Goal: Book appointment/travel/reservation

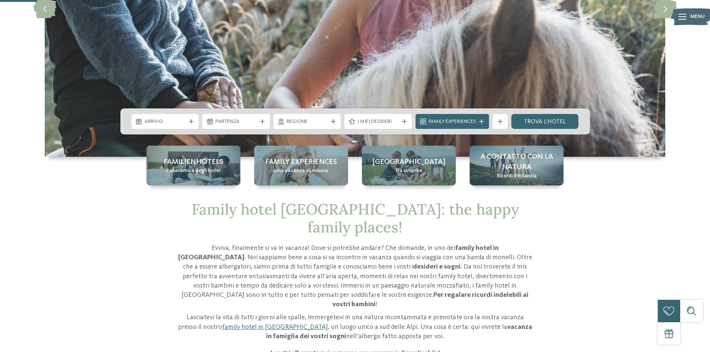
scroll to position [130, 0]
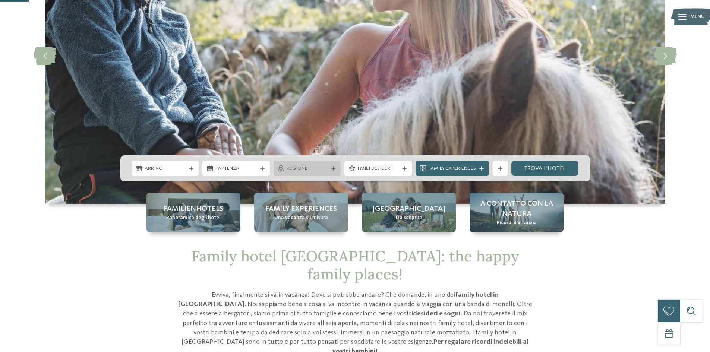
click at [321, 167] on span "Regione" at bounding box center [306, 168] width 41 height 7
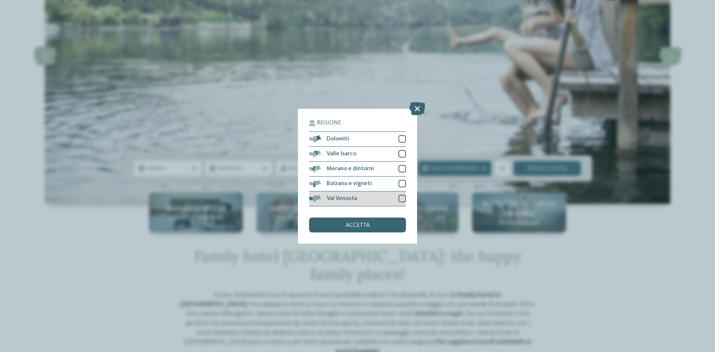
click at [349, 197] on span "Val Venosta" at bounding box center [342, 199] width 31 height 6
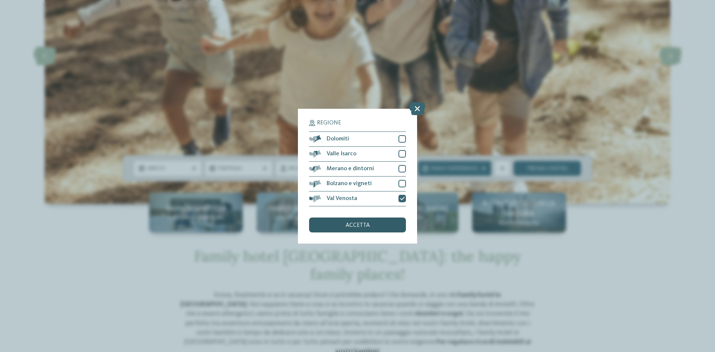
click at [354, 225] on span "accetta" at bounding box center [358, 225] width 24 height 6
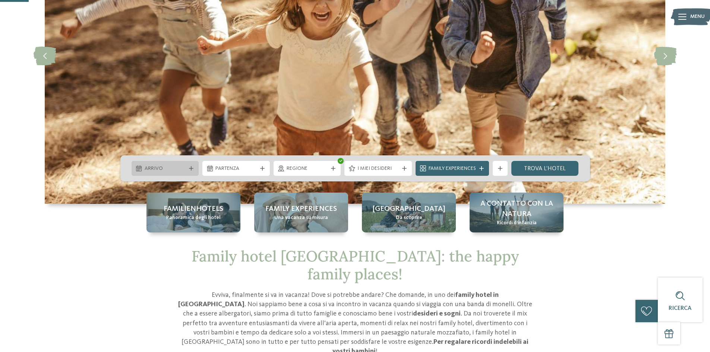
click at [188, 169] on div at bounding box center [190, 168] width 7 height 4
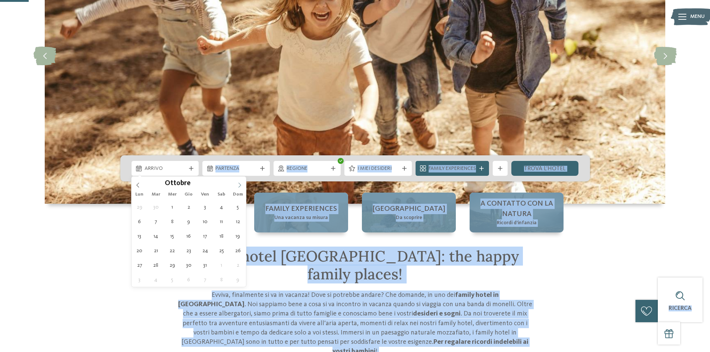
click at [241, 185] on icon at bounding box center [239, 185] width 3 height 5
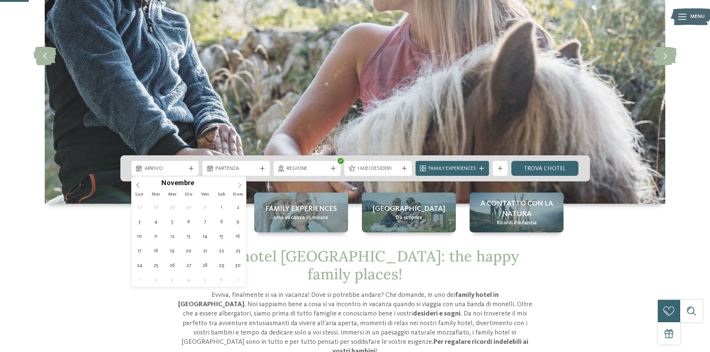
click at [241, 185] on icon at bounding box center [239, 185] width 3 height 5
type input "****"
click at [241, 185] on icon at bounding box center [239, 185] width 3 height 5
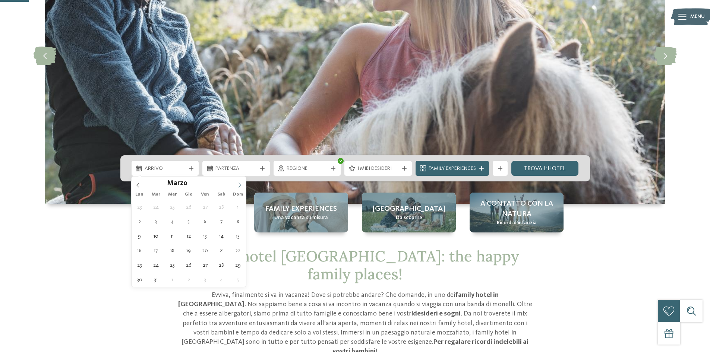
click at [241, 185] on icon at bounding box center [239, 185] width 3 height 5
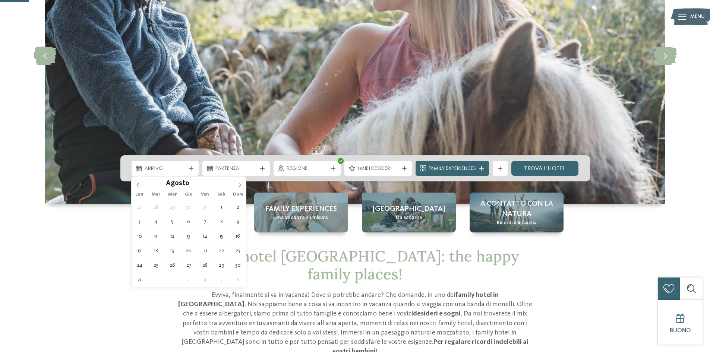
click at [238, 185] on icon at bounding box center [239, 185] width 5 height 5
click at [240, 186] on icon at bounding box center [239, 185] width 3 height 5
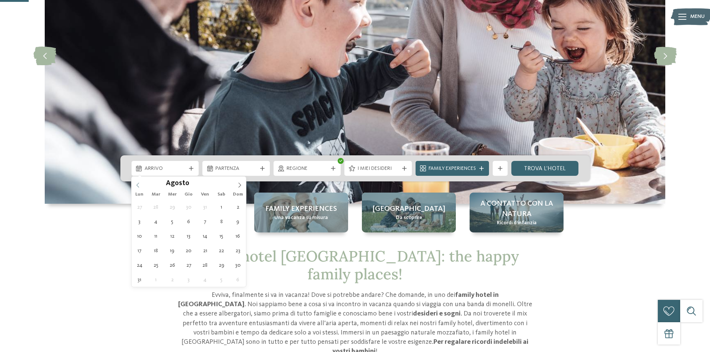
click at [138, 185] on icon at bounding box center [137, 185] width 5 height 5
type div "[DATE]"
type input "****"
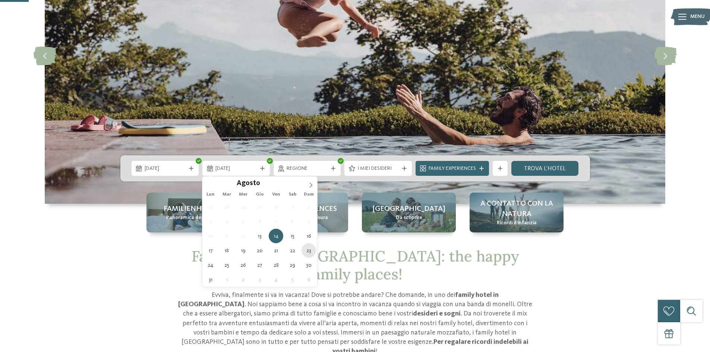
type div "[DATE]"
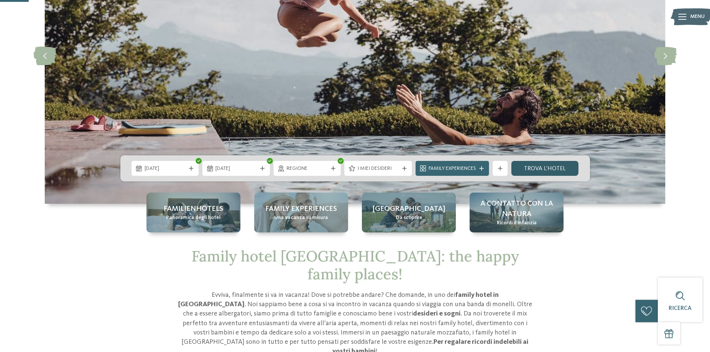
click at [548, 168] on link "trova l’hotel" at bounding box center [544, 168] width 67 height 15
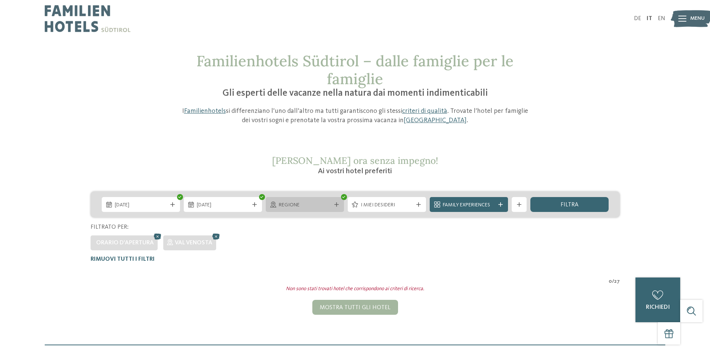
click at [342, 197] on icon at bounding box center [343, 197] width 3 height 3
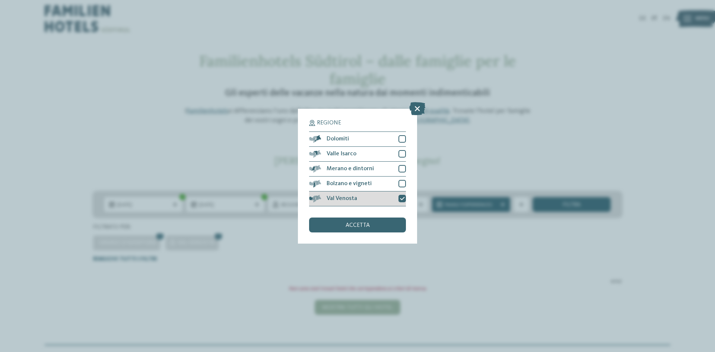
click at [404, 200] on icon at bounding box center [402, 198] width 5 height 4
click at [378, 222] on div "accetta" at bounding box center [357, 225] width 97 height 15
